Goal: Task Accomplishment & Management: Complete application form

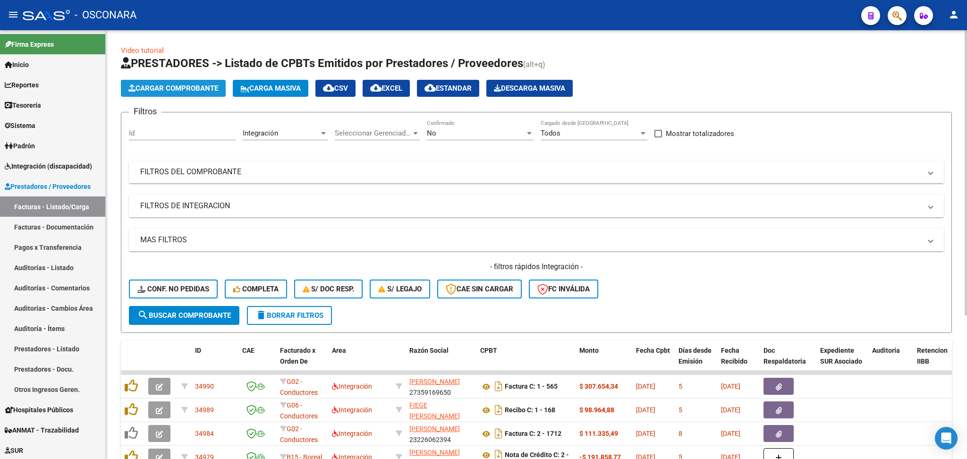
click at [185, 91] on span "Cargar Comprobante" at bounding box center [173, 88] width 90 height 8
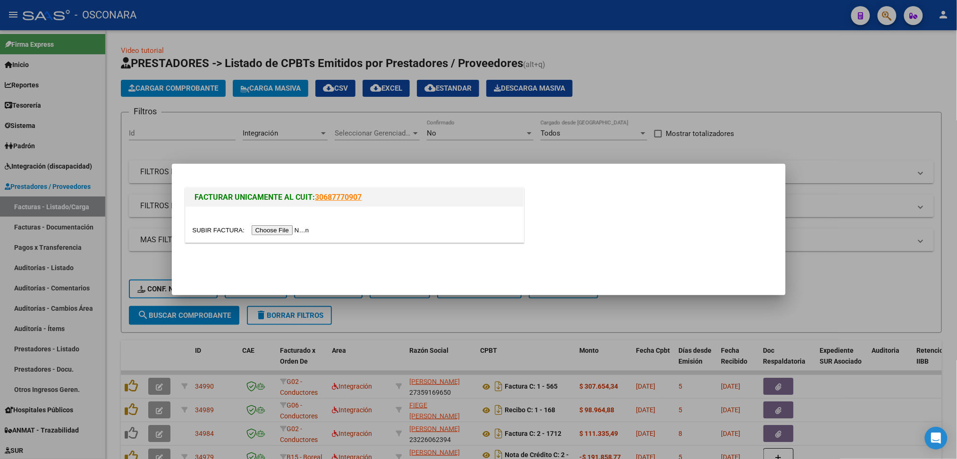
click at [307, 231] on input "file" at bounding box center [252, 230] width 119 height 10
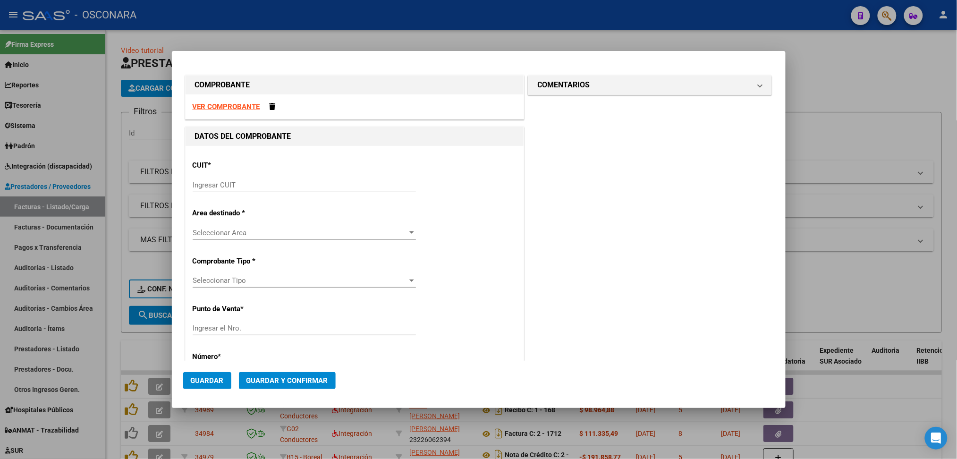
click at [270, 185] on input "Ingresar CUIT" at bounding box center [304, 185] width 223 height 8
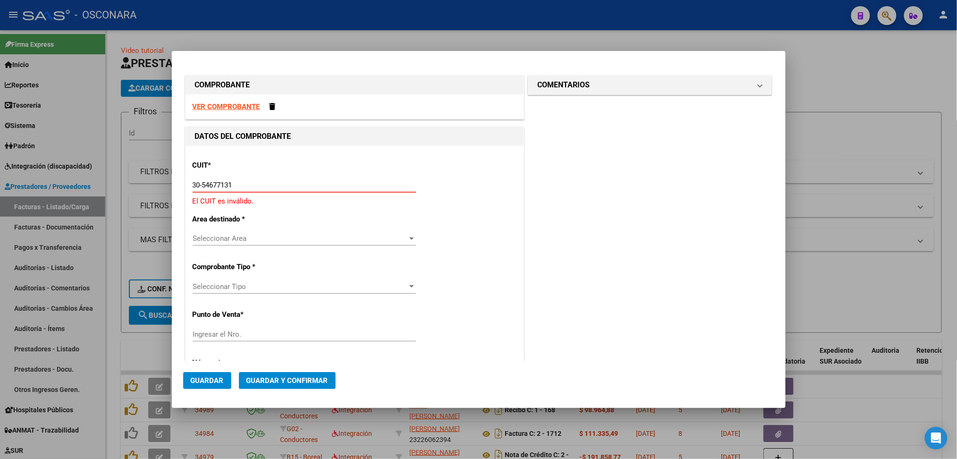
type input "30-54677131-4"
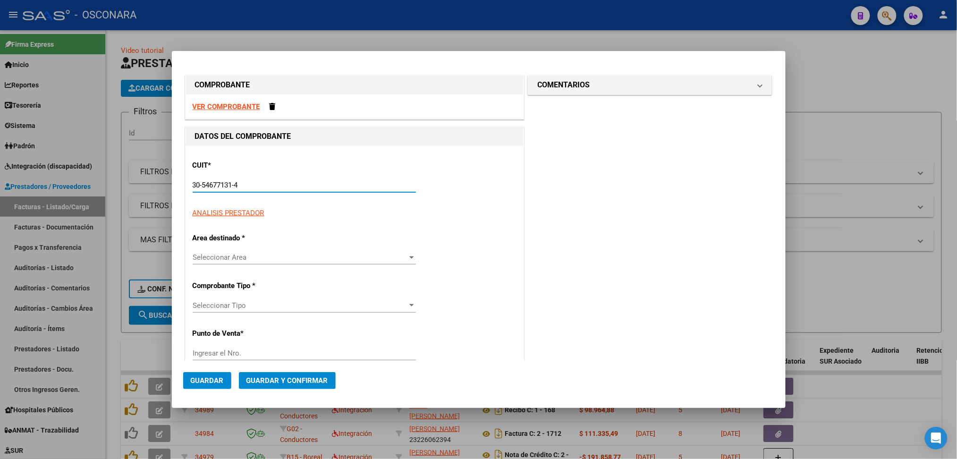
type input "36"
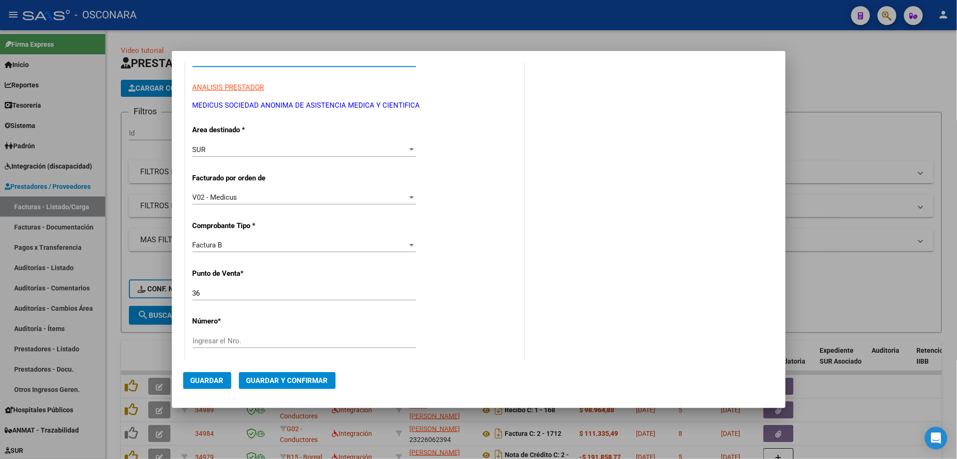
scroll to position [189, 0]
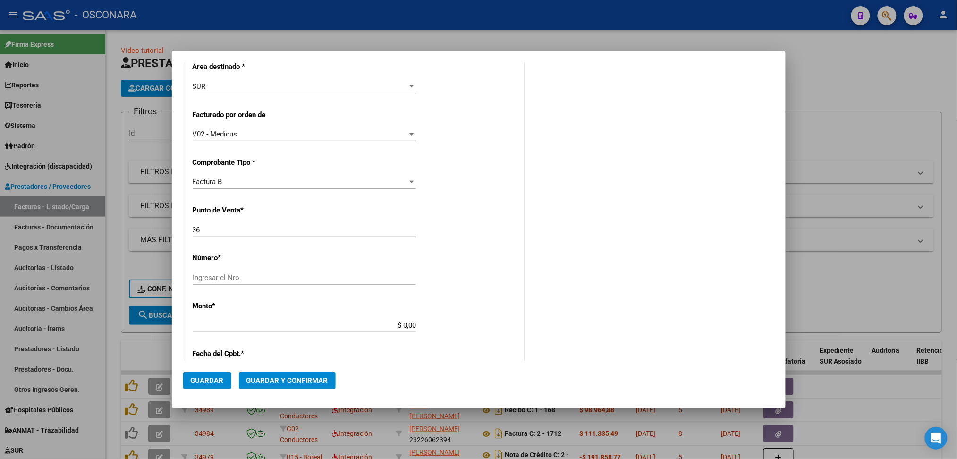
type input "30-54677131-4"
click at [215, 279] on input "Ingresar el Nro." at bounding box center [304, 277] width 223 height 8
type input "13834"
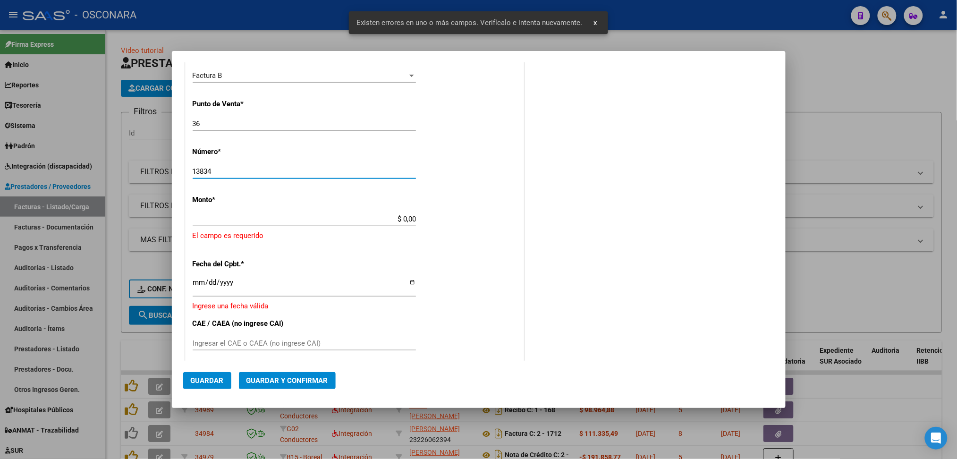
scroll to position [298, 0]
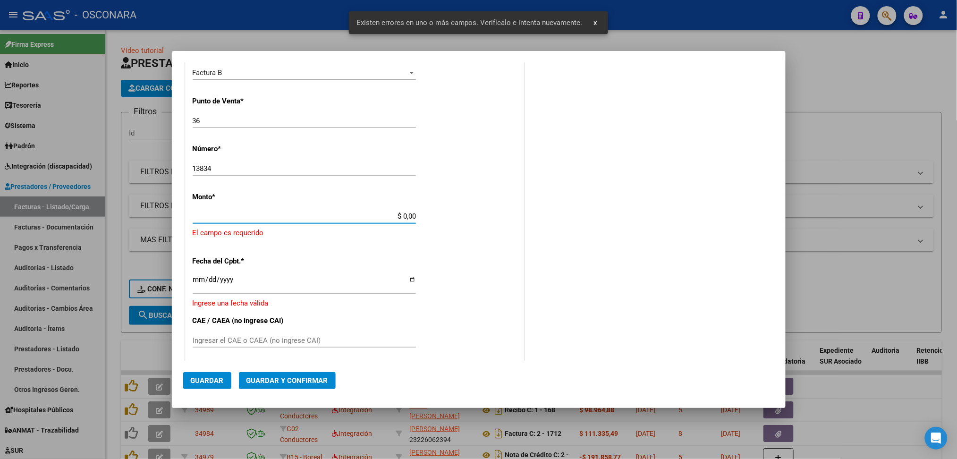
drag, startPoint x: 368, startPoint y: 219, endPoint x: 450, endPoint y: 222, distance: 82.2
click at [454, 222] on div "CUIT * 30-54677131-4 Ingresar CUIT ANALISIS PRESTADOR MEDICUS SOCIEDAD ANONIMA …" at bounding box center [355, 217] width 338 height 739
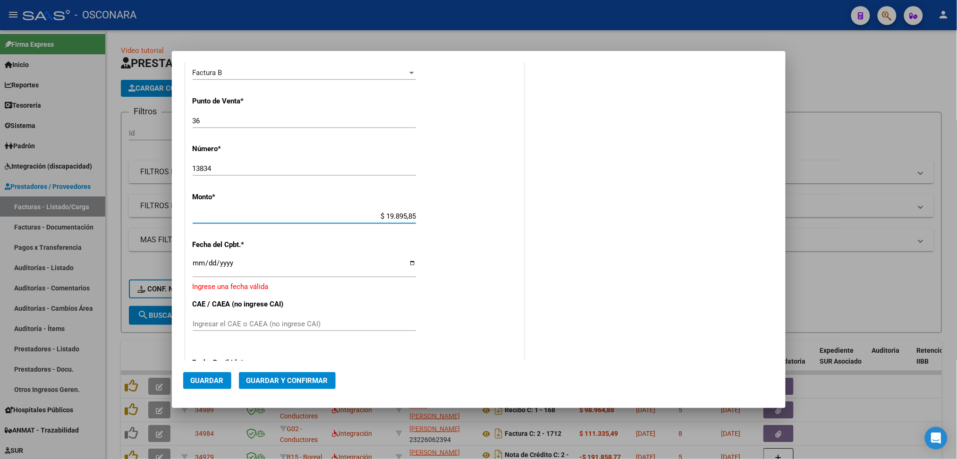
type input "$ 198.958,50"
click at [197, 265] on input "Ingresar la fecha" at bounding box center [304, 266] width 223 height 15
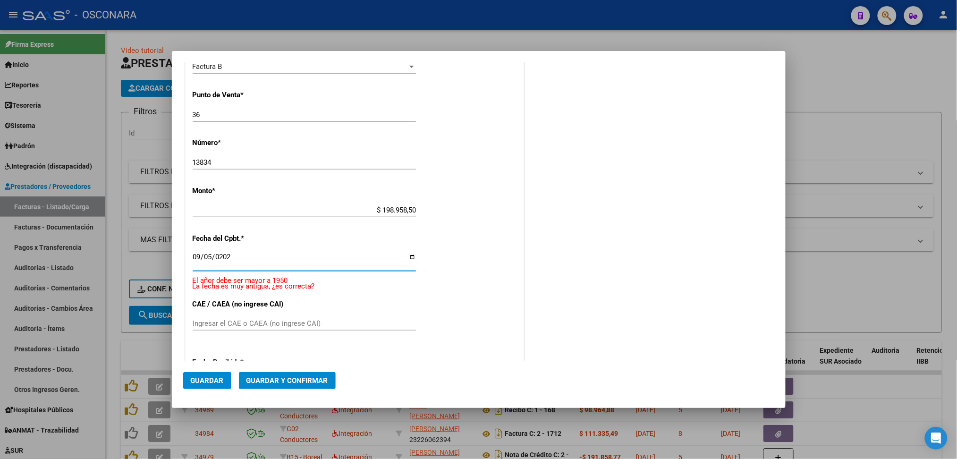
type input "[DATE]"
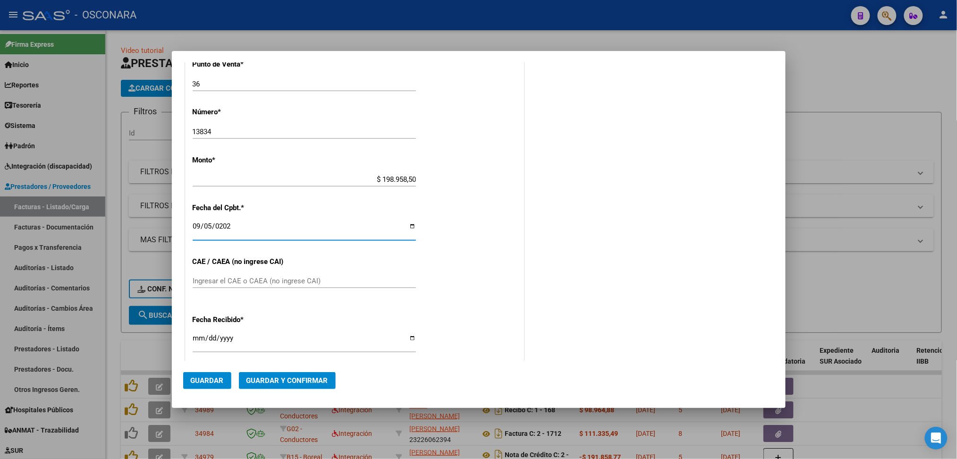
scroll to position [418, 0]
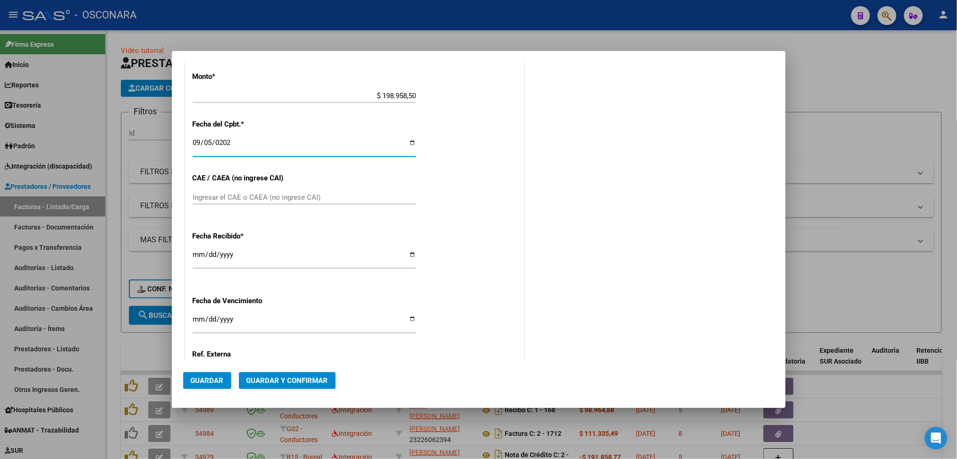
click at [248, 195] on input "Ingresar el CAE o CAEA (no ingrese CAI)" at bounding box center [304, 197] width 223 height 8
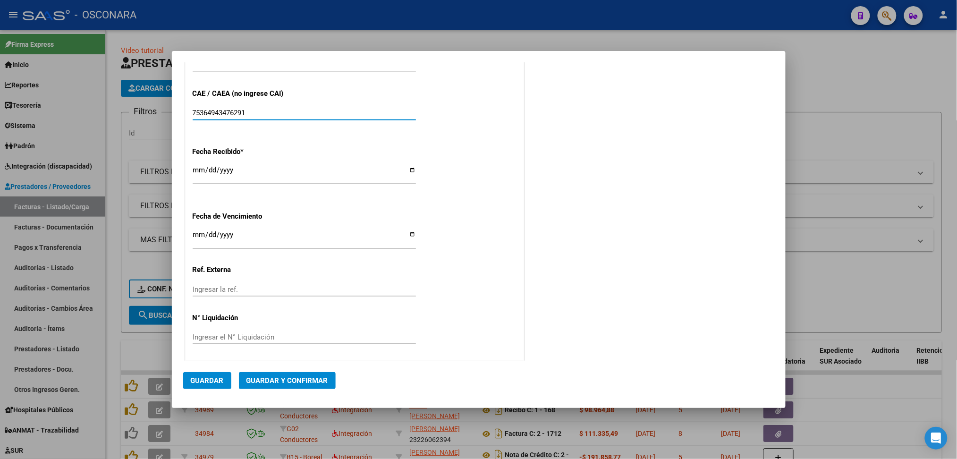
scroll to position [504, 0]
type input "75364943476291"
click at [218, 385] on button "Guardar" at bounding box center [207, 380] width 48 height 17
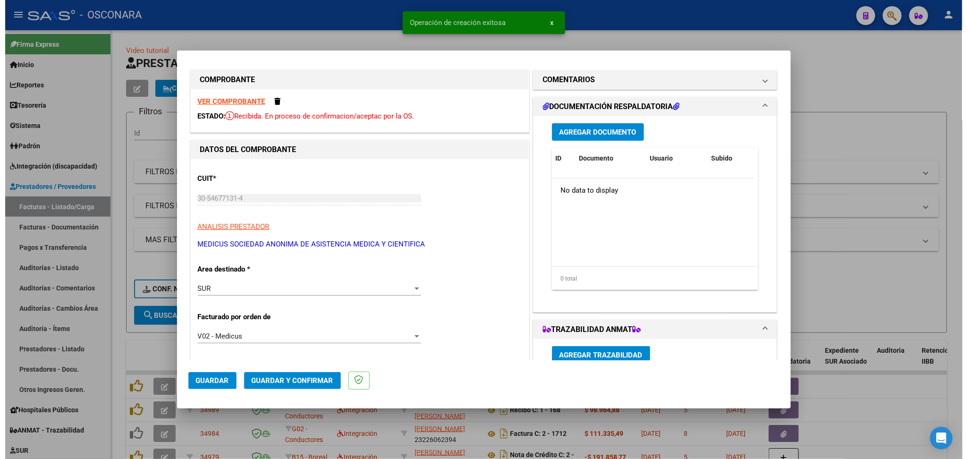
scroll to position [0, 0]
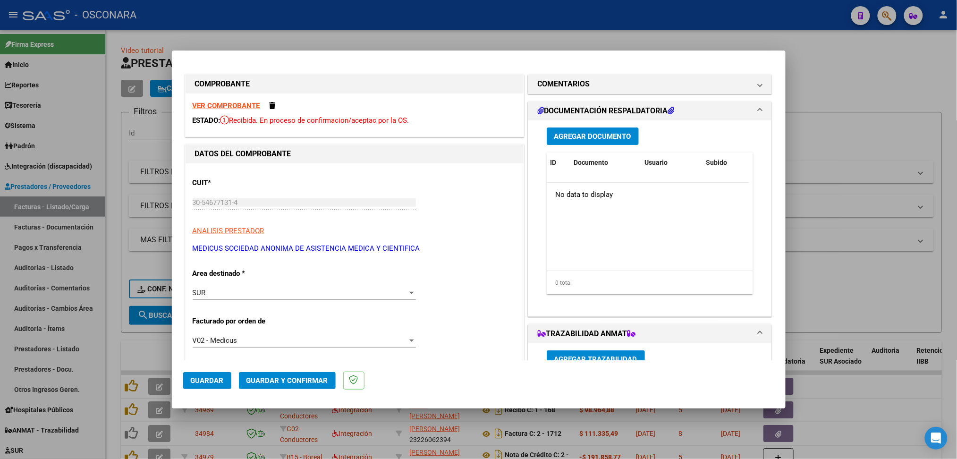
click at [213, 383] on span "Guardar" at bounding box center [207, 380] width 33 height 8
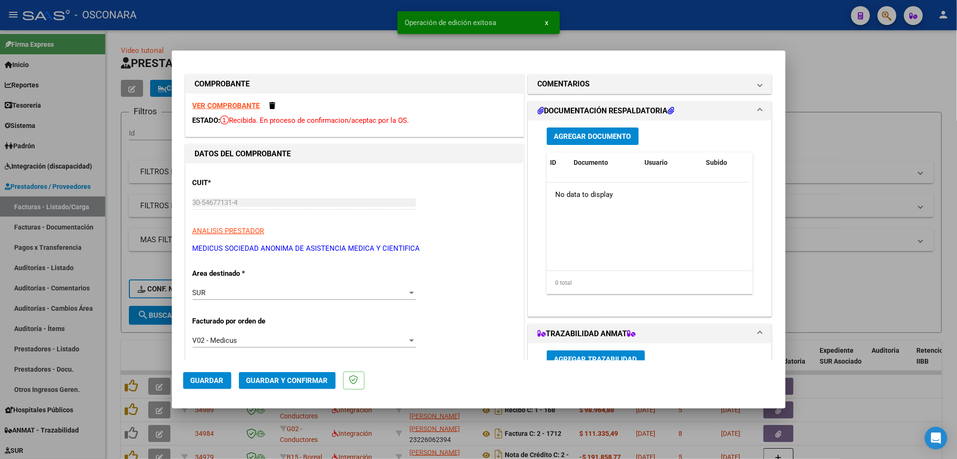
click at [875, 293] on div at bounding box center [478, 229] width 957 height 459
type input "$ 0,00"
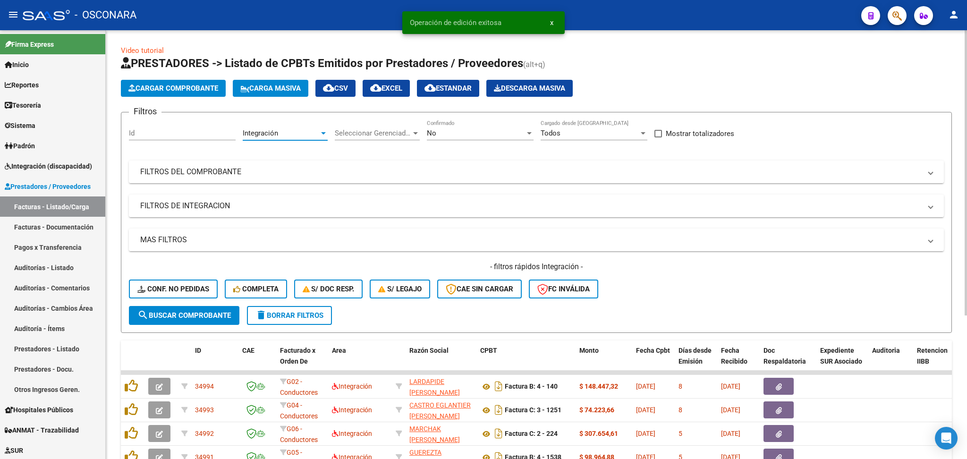
click at [285, 131] on div "Integración" at bounding box center [281, 133] width 76 height 8
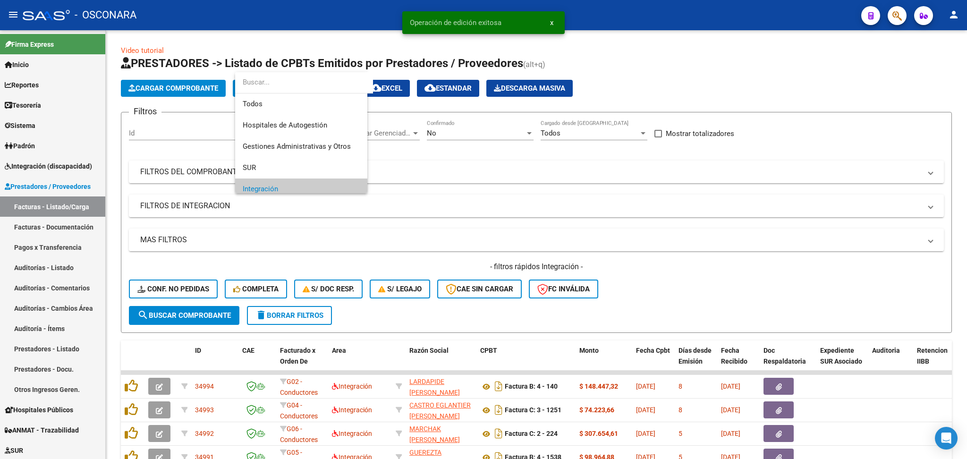
scroll to position [56, 0]
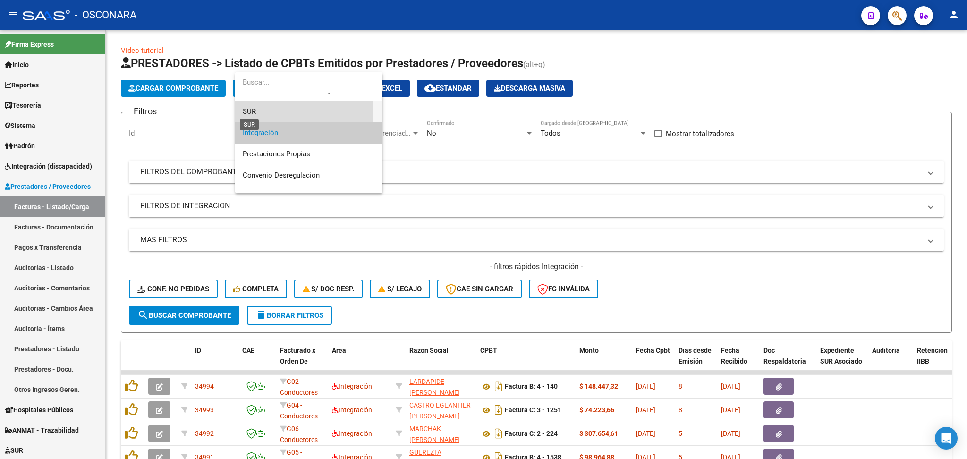
click at [254, 110] on span "SUR" at bounding box center [249, 111] width 13 height 8
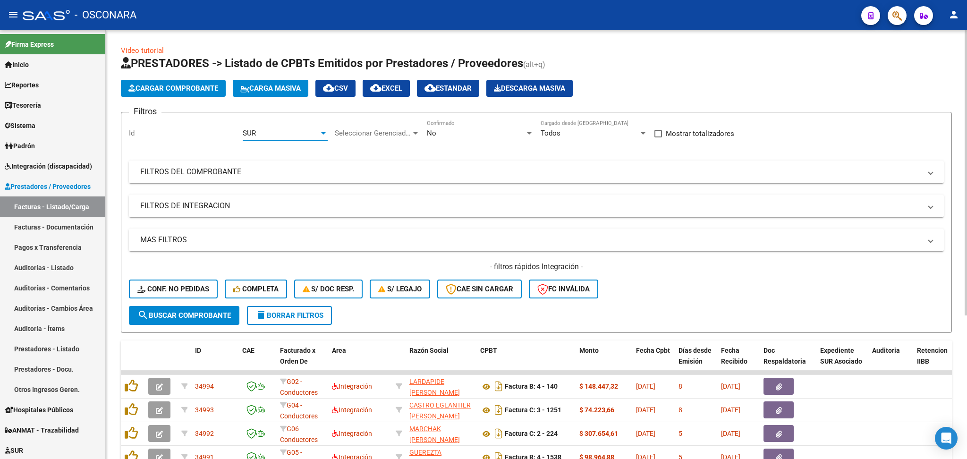
click at [217, 316] on span "search Buscar Comprobante" at bounding box center [183, 315] width 93 height 8
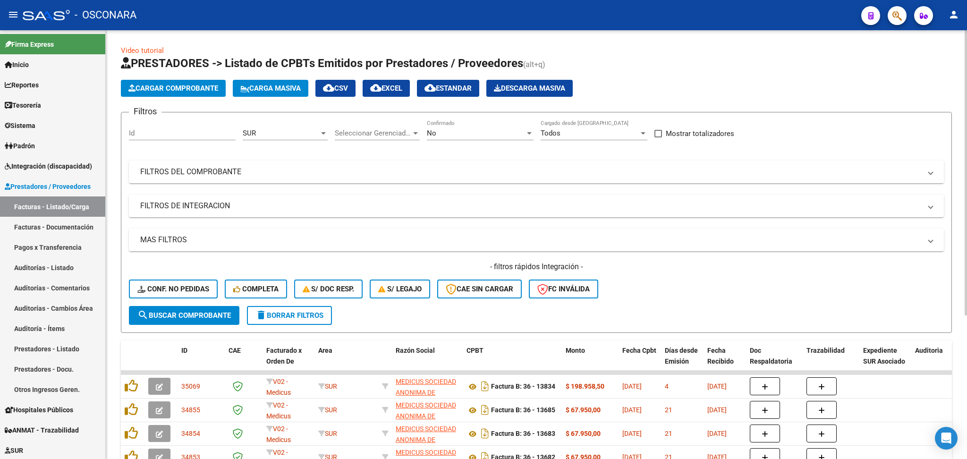
click at [299, 316] on span "delete Borrar Filtros" at bounding box center [289, 315] width 68 height 8
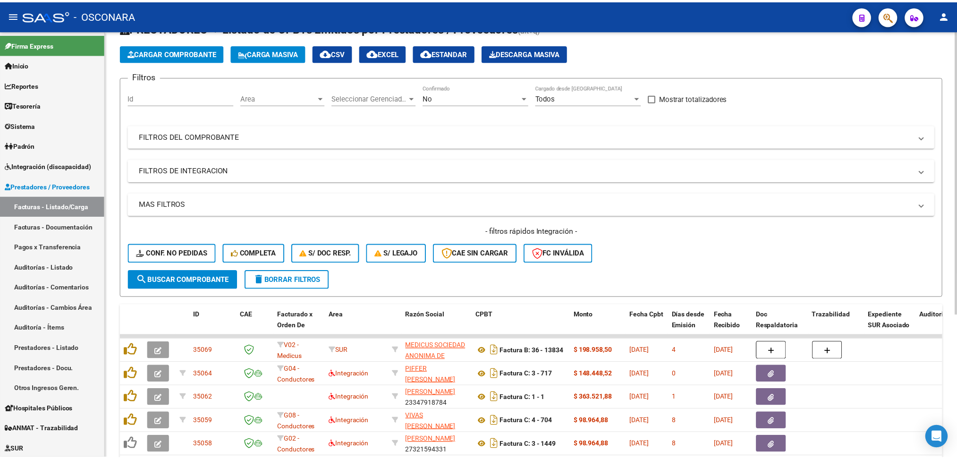
scroll to position [0, 0]
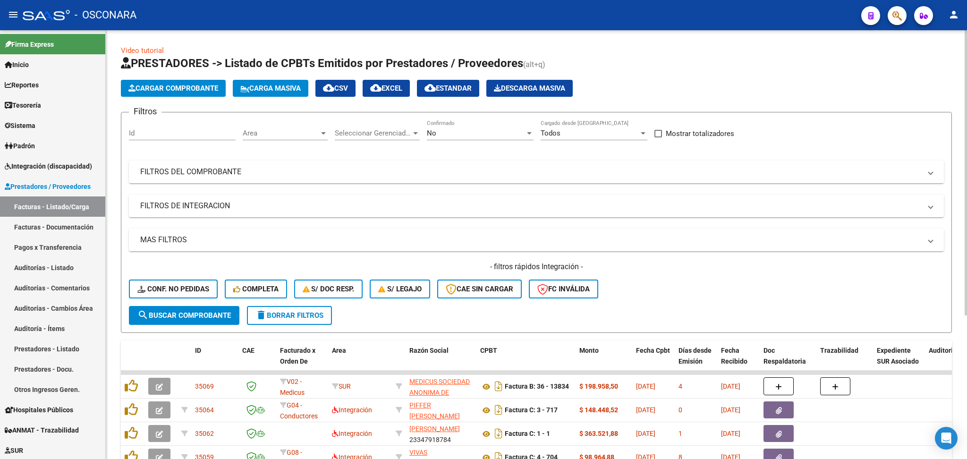
click at [202, 75] on app-list-header "PRESTADORES -> Listado de CPBTs Emitidos por Prestadores / Proveedores (alt+q) …" at bounding box center [536, 194] width 831 height 277
click at [201, 82] on button "Cargar Comprobante" at bounding box center [173, 88] width 105 height 17
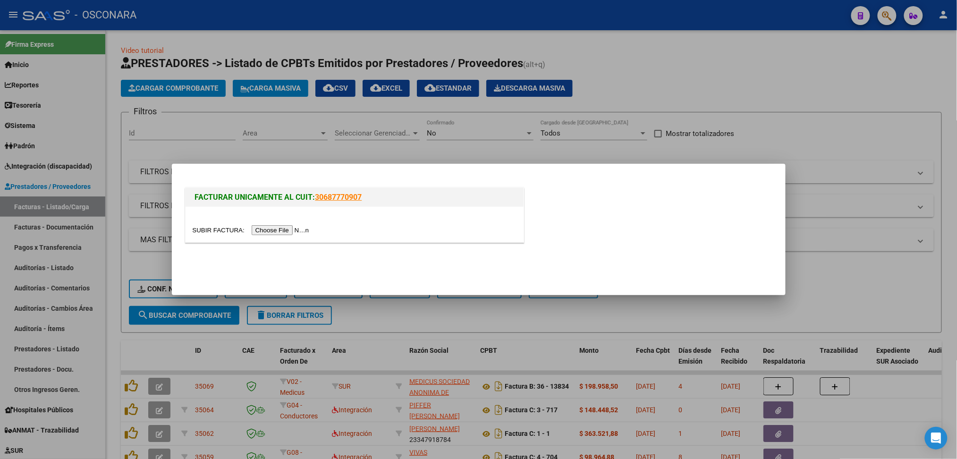
click at [282, 232] on input "file" at bounding box center [252, 230] width 119 height 10
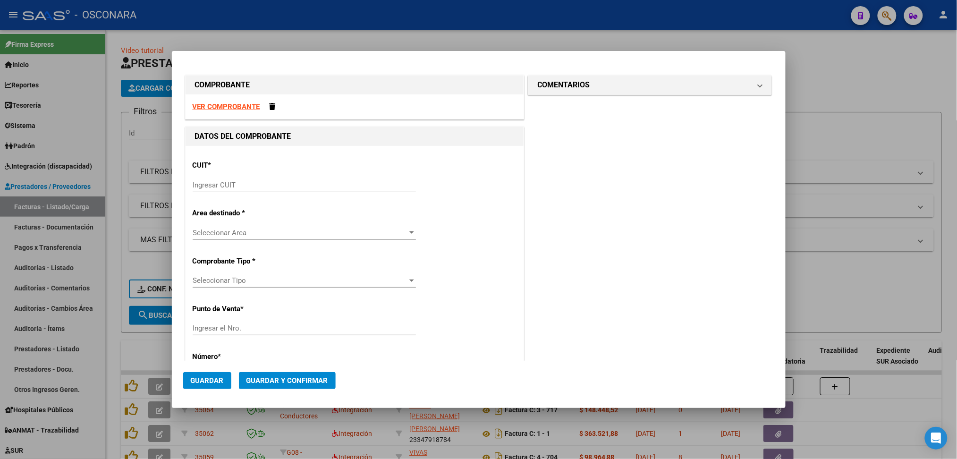
click at [263, 177] on div "CUIT * Ingresar CUIT" at bounding box center [355, 177] width 324 height 48
click at [257, 183] on input "Ingresar CUIT" at bounding box center [304, 185] width 223 height 8
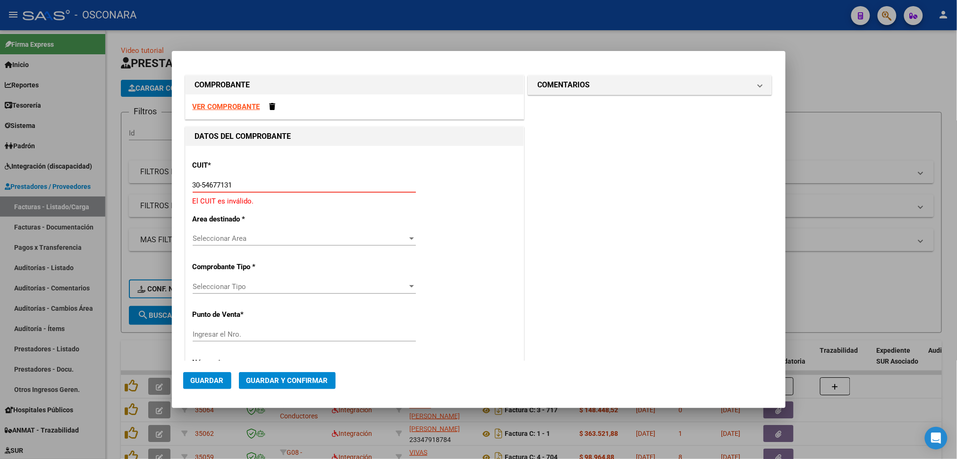
type input "30-54677131-4"
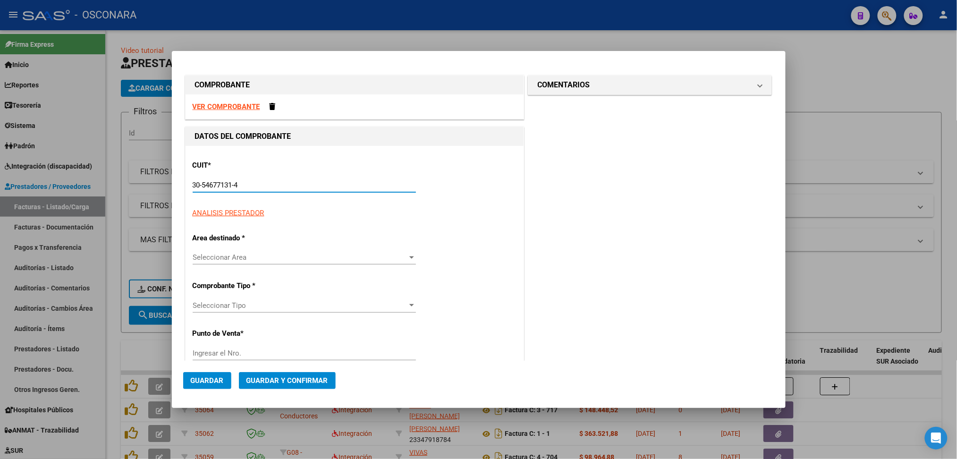
type input "36"
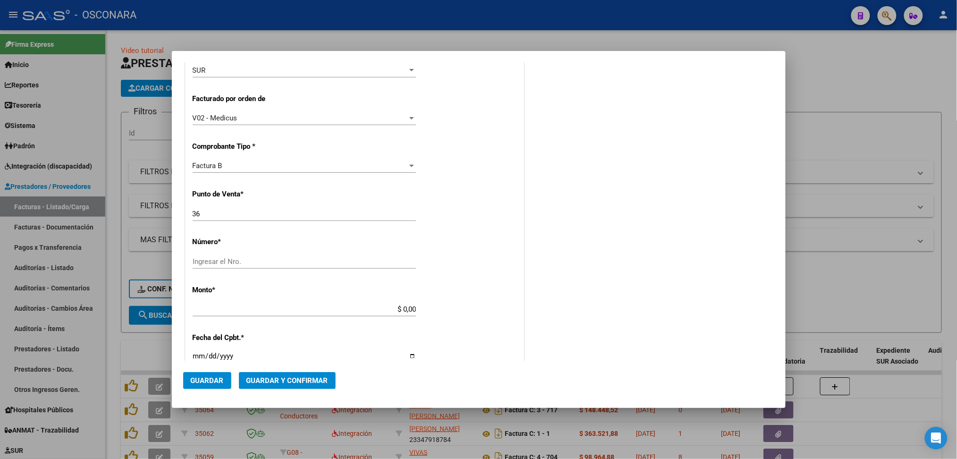
scroll to position [252, 0]
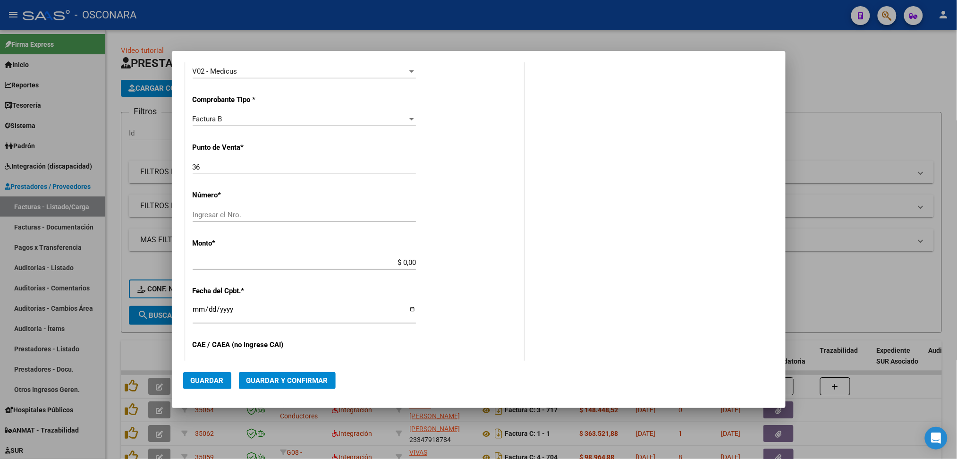
type input "30-54677131-4"
click at [242, 217] on input "Ingresar el Nro." at bounding box center [304, 215] width 223 height 8
type input "13835"
click at [344, 257] on div "$ 0,00 Ingresar el monto" at bounding box center [304, 262] width 223 height 14
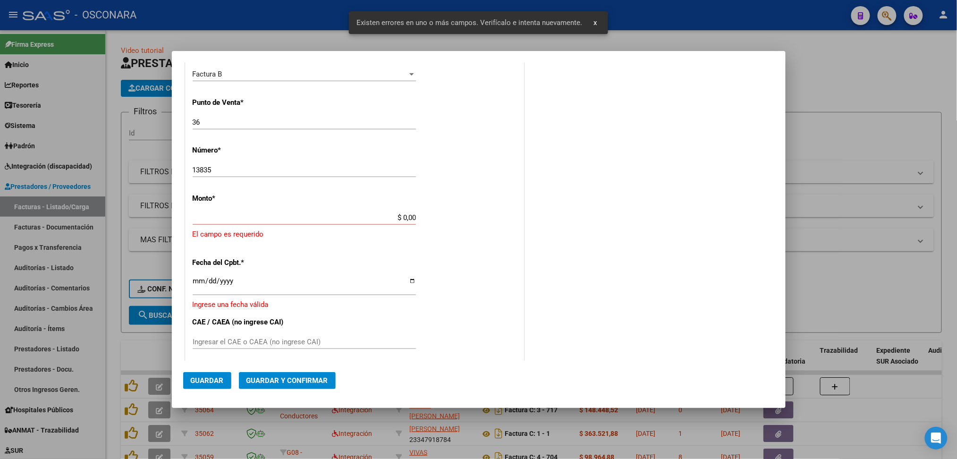
scroll to position [298, 0]
drag, startPoint x: 388, startPoint y: 214, endPoint x: 428, endPoint y: 211, distance: 40.2
click at [432, 211] on div "CUIT * 30-54677131-4 Ingresar CUIT ANALISIS PRESTADOR MEDICUS SOCIEDAD ANONIMA …" at bounding box center [355, 217] width 338 height 739
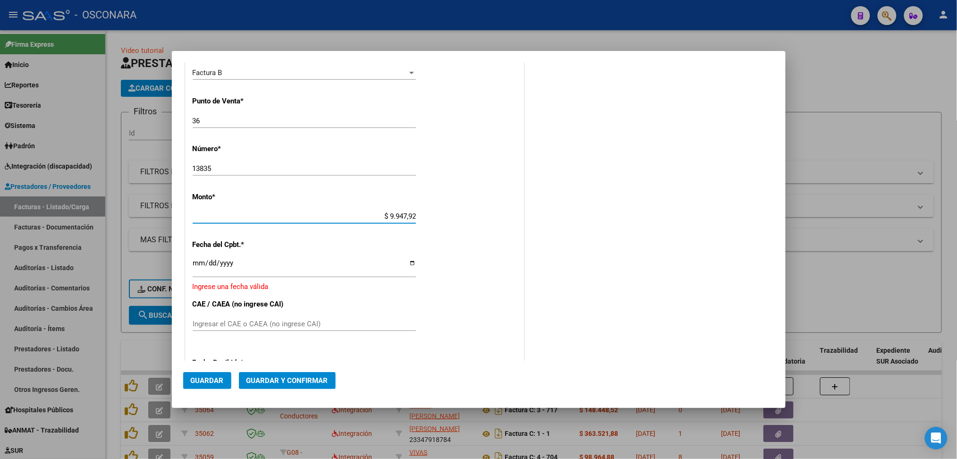
type input "$ 99.479,25"
click at [196, 266] on input "Ingresar la fecha" at bounding box center [304, 266] width 223 height 15
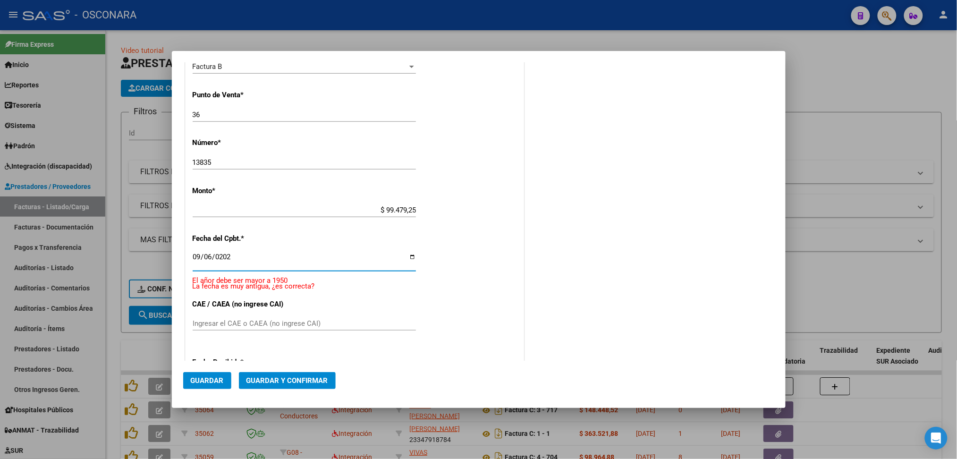
type input "[DATE]"
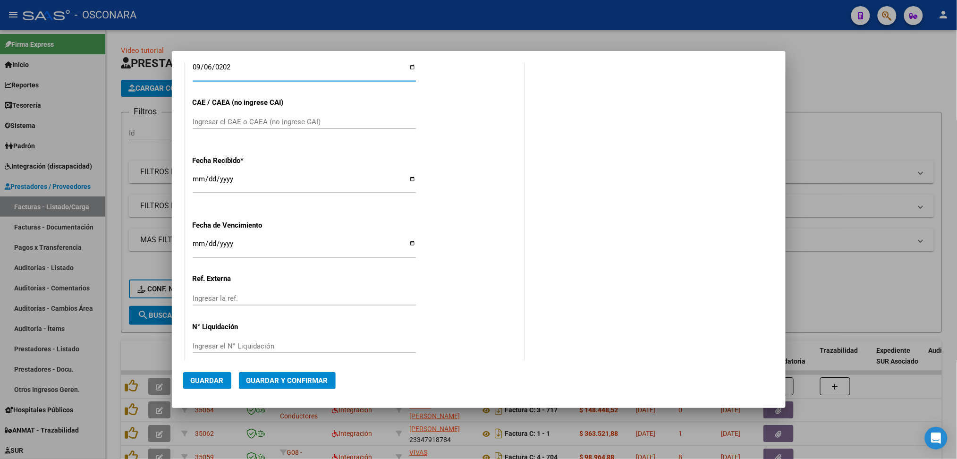
scroll to position [504, 0]
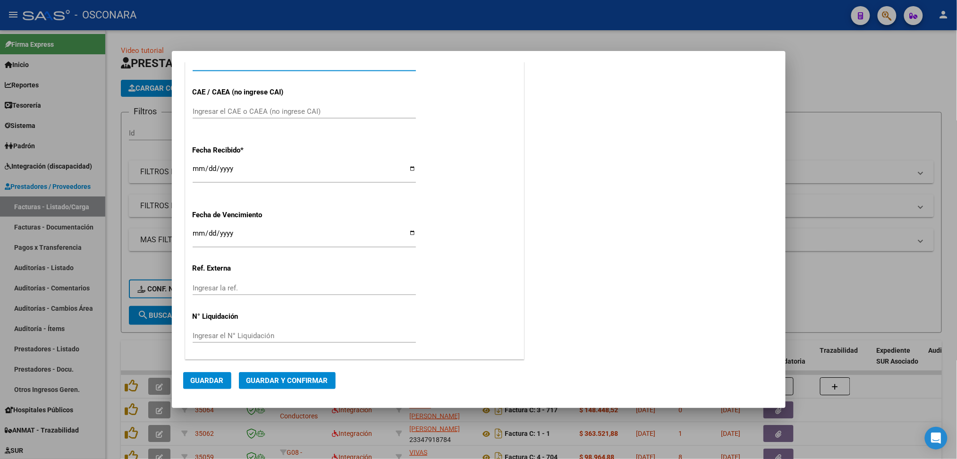
click at [263, 96] on p "CAE / CAEA (no ingrese CAI)" at bounding box center [241, 92] width 97 height 11
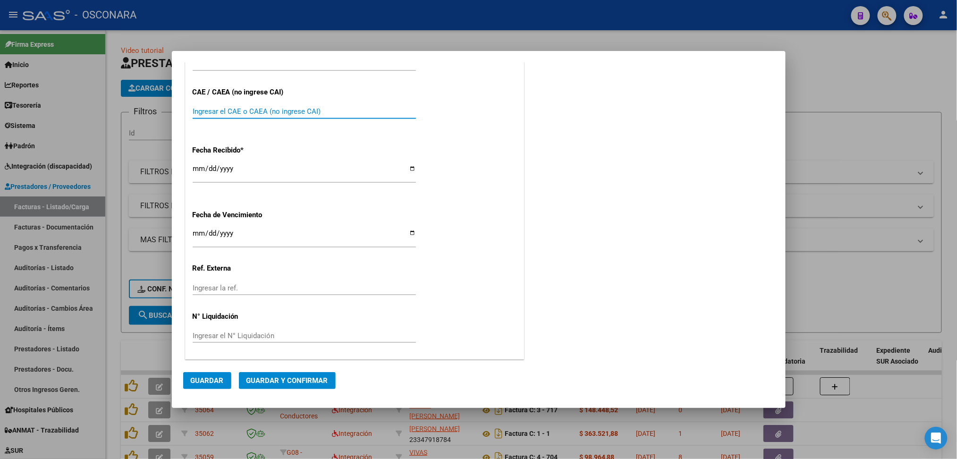
click at [259, 110] on input "Ingresar el CAE o CAEA (no ingrese CAI)" at bounding box center [304, 111] width 223 height 8
type input "75364300588990"
click at [220, 382] on span "Guardar" at bounding box center [207, 380] width 33 height 8
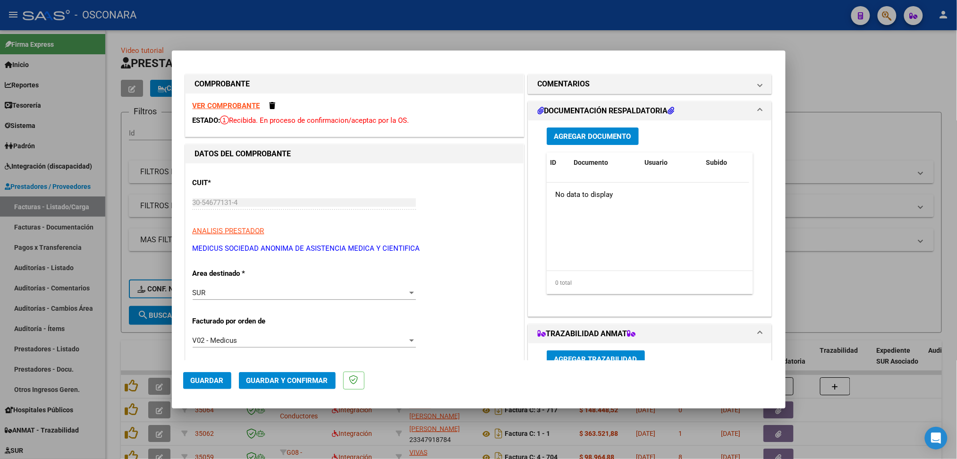
scroll to position [314, 0]
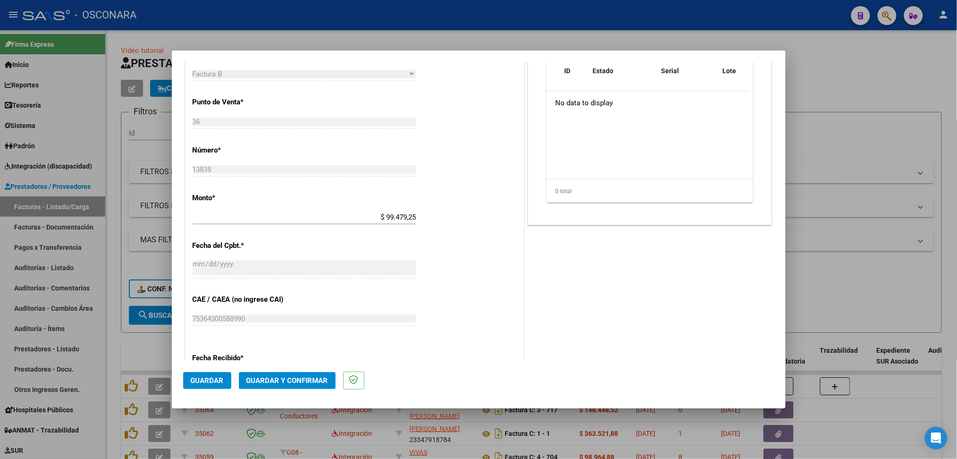
click at [209, 385] on button "Guardar" at bounding box center [207, 380] width 48 height 17
click at [811, 308] on div at bounding box center [478, 229] width 957 height 459
type input "$ 0,00"
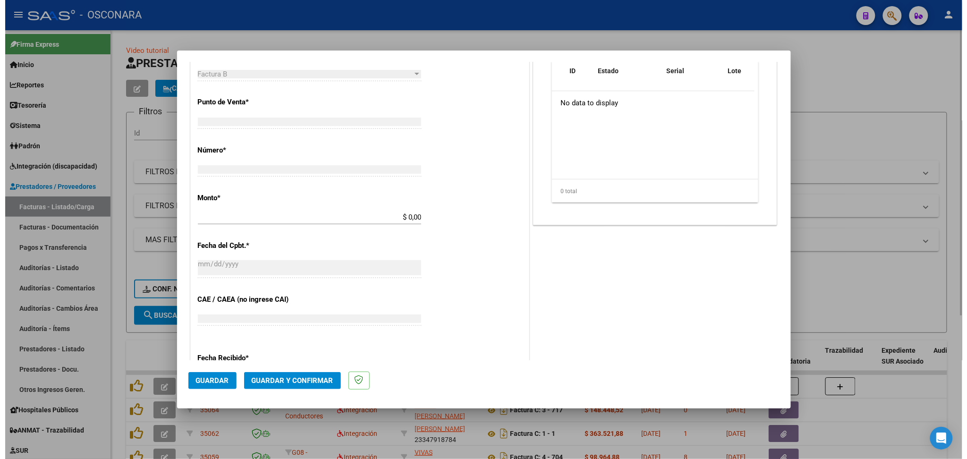
scroll to position [421, 0]
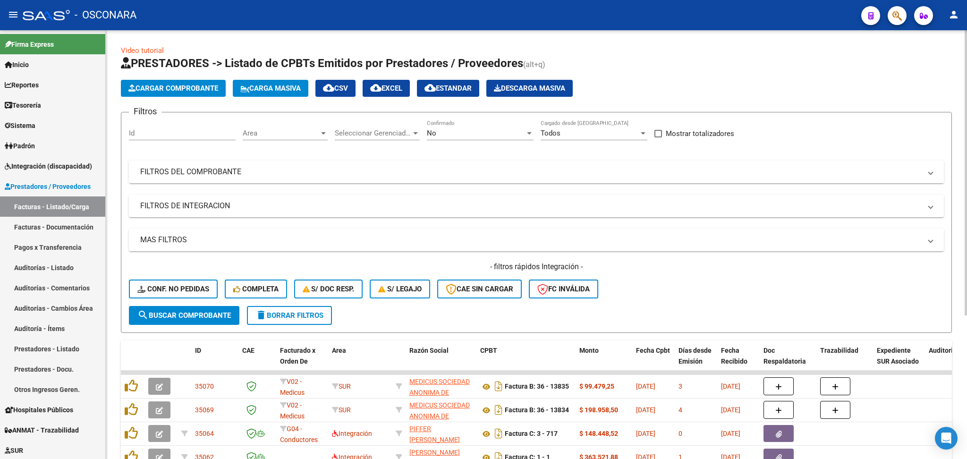
click at [734, 288] on div "- filtros rápidos Integración - Conf. no pedidas Completa S/ Doc Resp. S/ legaj…" at bounding box center [536, 284] width 815 height 44
